Goal: Transaction & Acquisition: Book appointment/travel/reservation

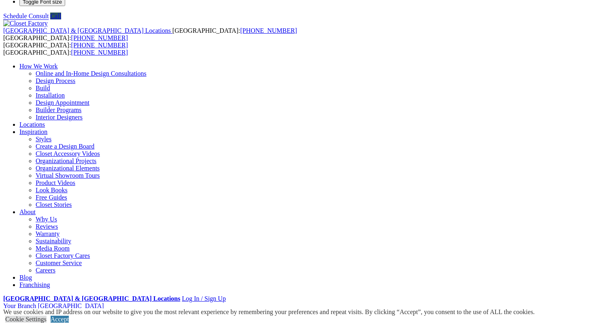
click at [38, 316] on link "Custom Closets" at bounding box center [39, 319] width 41 height 7
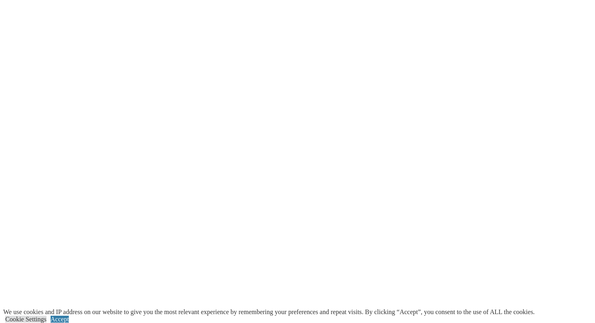
scroll to position [1269, 0]
